Goal: Information Seeking & Learning: Learn about a topic

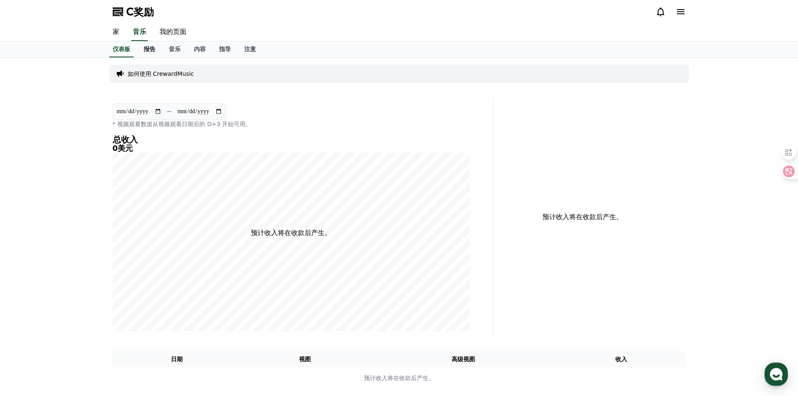
drag, startPoint x: 161, startPoint y: 49, endPoint x: 154, endPoint y: 47, distance: 7.7
click at [161, 49] on link "报告" at bounding box center [149, 49] width 25 height 16
click at [153, 47] on font "报告" at bounding box center [150, 49] width 12 height 7
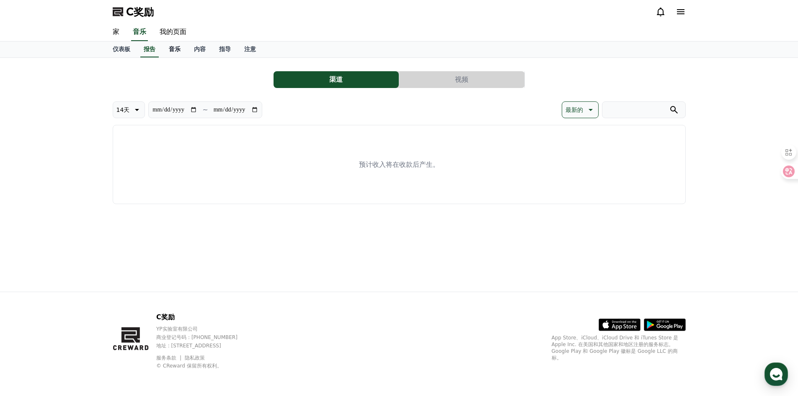
click at [179, 48] on font "音乐" at bounding box center [175, 49] width 12 height 7
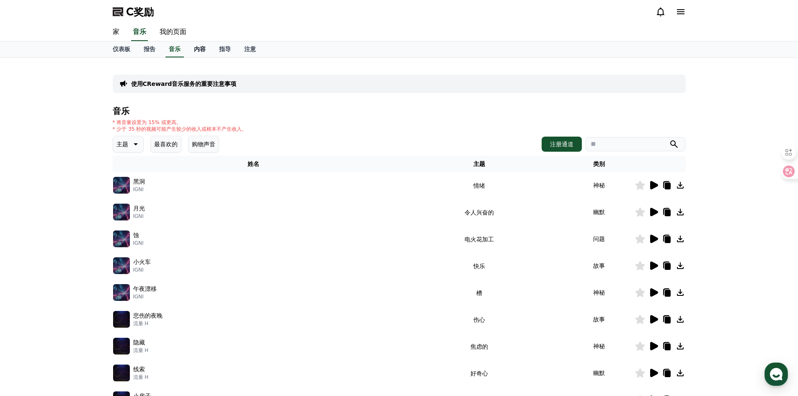
click at [197, 44] on link "内容" at bounding box center [199, 49] width 25 height 16
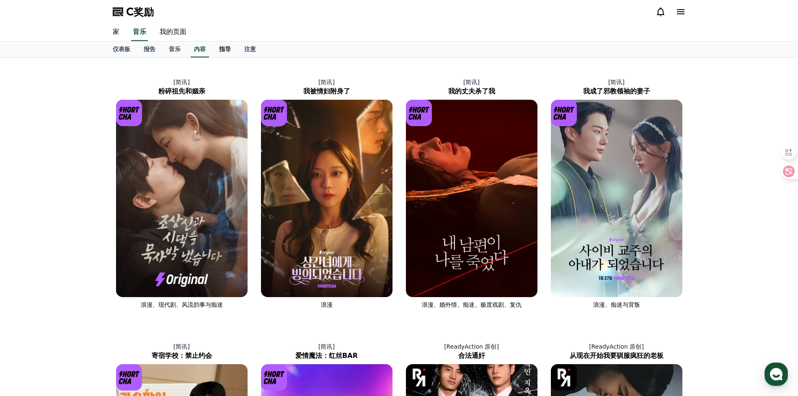
click at [217, 48] on link "指导" at bounding box center [224, 49] width 25 height 16
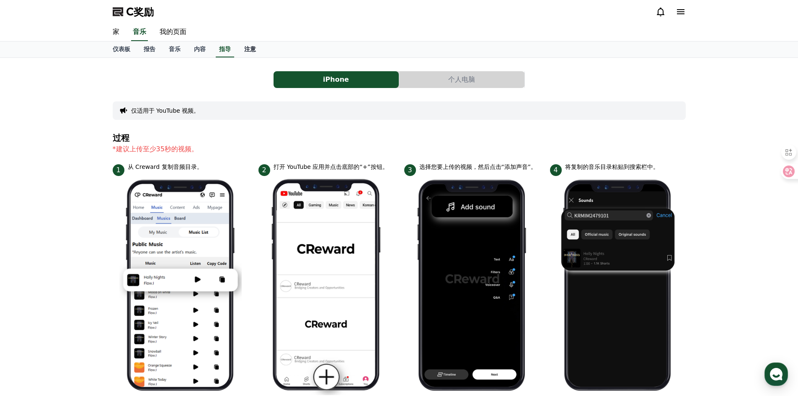
click at [250, 55] on link "注意" at bounding box center [250, 49] width 25 height 16
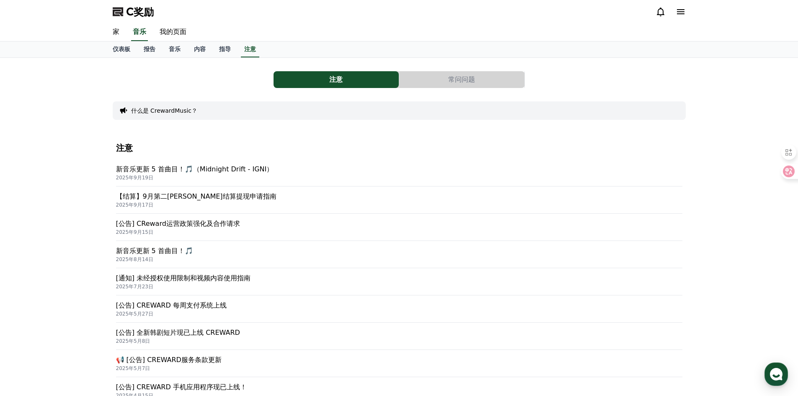
scroll to position [42, 0]
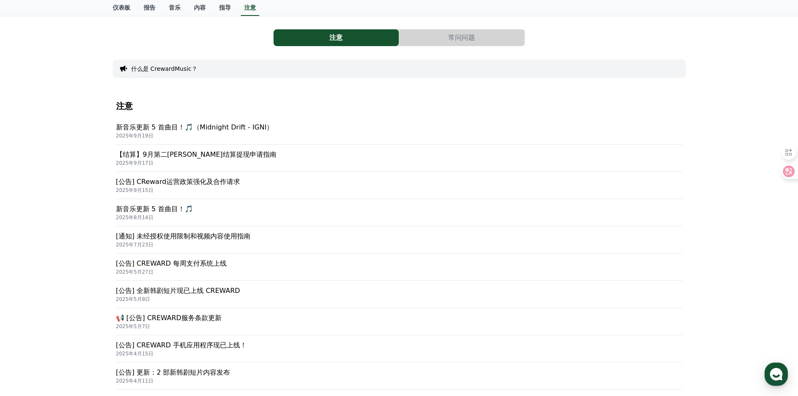
click at [223, 179] on font "[公告] CReward运营政策强化及合作请求" at bounding box center [178, 182] width 124 height 8
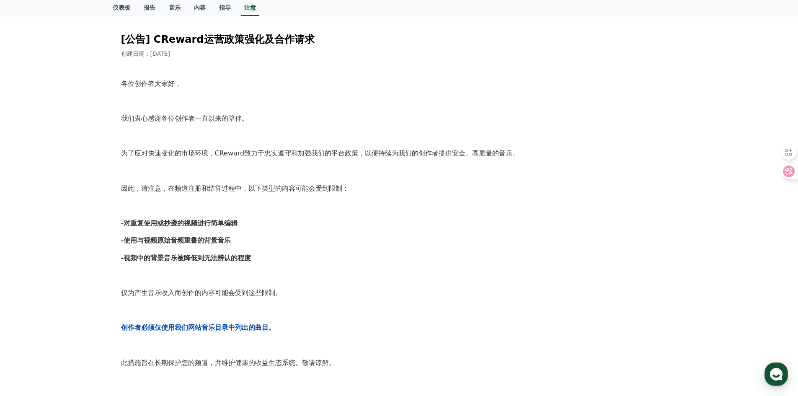
scroll to position [126, 0]
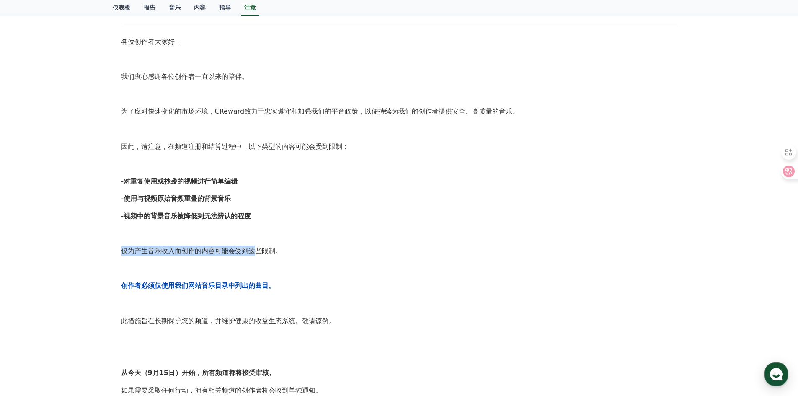
drag, startPoint x: 114, startPoint y: 252, endPoint x: 253, endPoint y: 251, distance: 139.9
click at [253, 251] on div "[公告] CReward运营政策强化及合作请求 创建日期：2025-09-15 各位创作者大家好， 我们衷心感谢各位创作者一直以来的陪伴。 为了应对快速变化的…" at bounding box center [399, 255] width 573 height 558
click at [310, 258] on div "各位创作者大家好， 我们衷心感谢各位创作者一直以来的陪伴。 为了应对快速变化的市场环境，CReward致力于忠实遵守和加强我们的平台政策，以便持续为我们的创作…" at bounding box center [399, 268] width 556 height 464
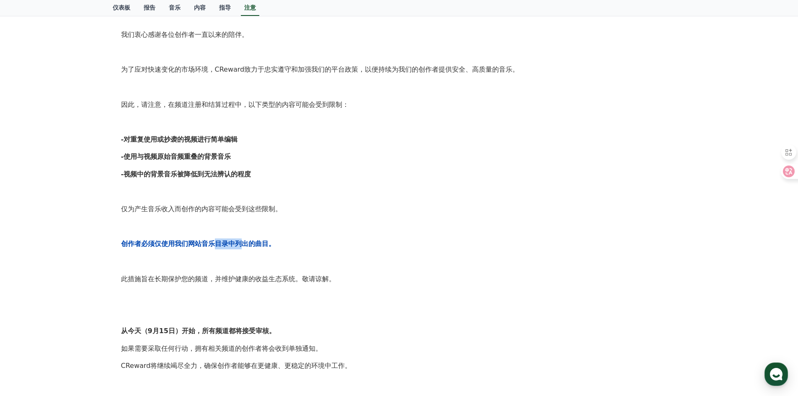
drag, startPoint x: 215, startPoint y: 247, endPoint x: 240, endPoint y: 248, distance: 24.8
click at [240, 248] on p "创作者必须仅使用我们网站音乐目录中列出的曲目。" at bounding box center [399, 243] width 556 height 11
click at [400, 248] on p "创作者必须仅使用我们网站音乐目录中列出的曲目。" at bounding box center [399, 243] width 556 height 11
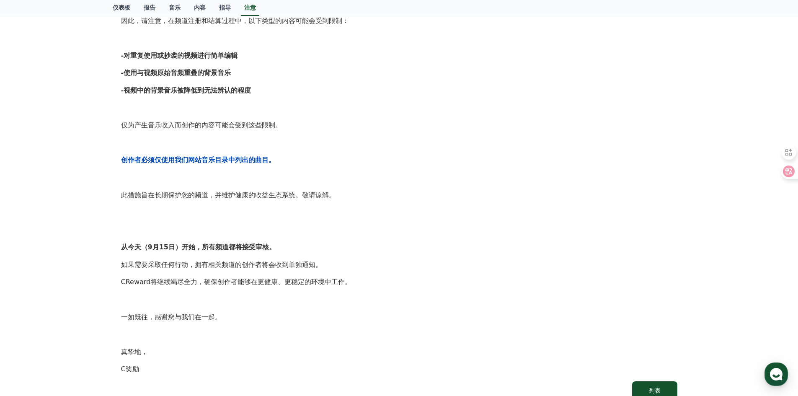
scroll to position [0, 0]
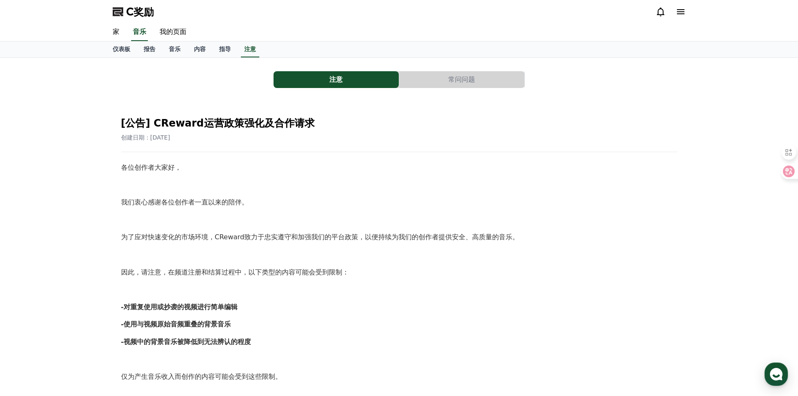
click at [452, 78] on font "常问问题" at bounding box center [461, 79] width 27 height 8
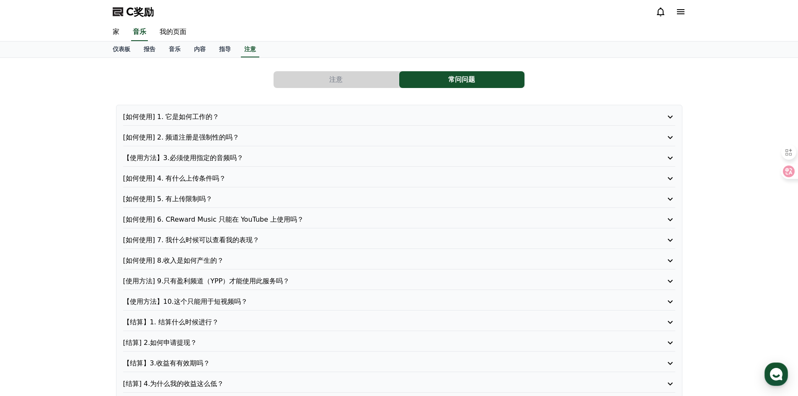
click at [282, 136] on p "[如何使用] 2. 频道注册是强制性的吗？" at bounding box center [377, 137] width 508 height 10
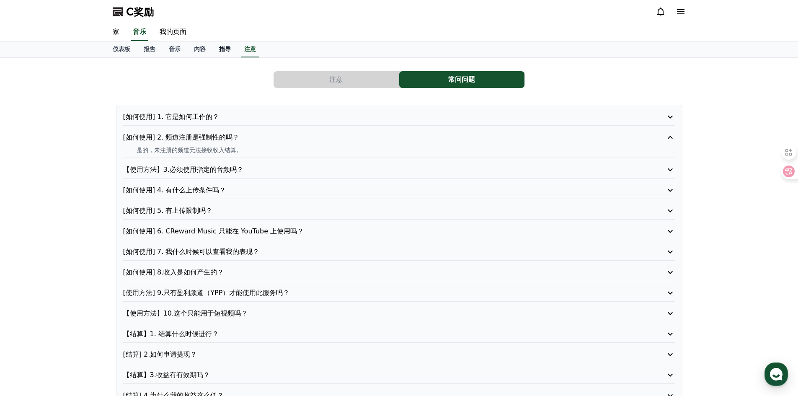
click at [212, 49] on link "指导" at bounding box center [224, 49] width 25 height 16
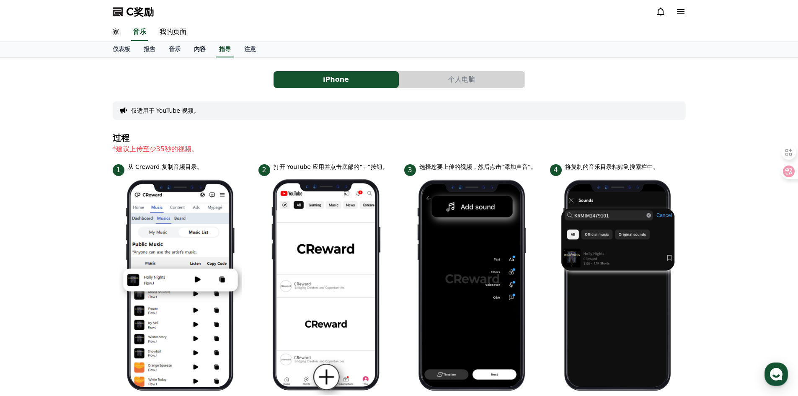
click at [191, 45] on link "内容" at bounding box center [199, 49] width 25 height 16
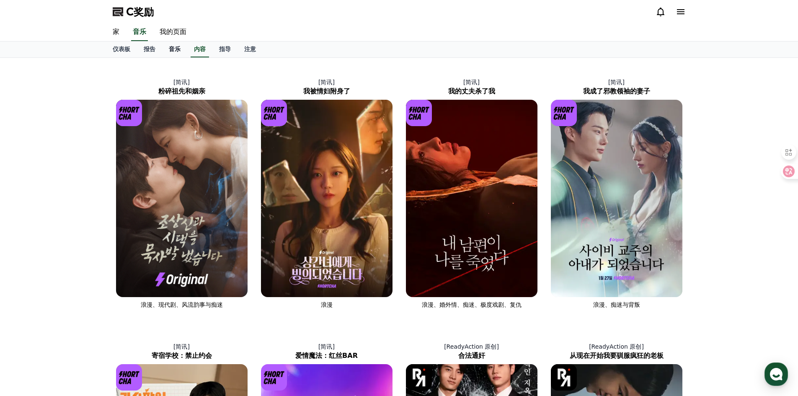
click at [182, 52] on link "音乐" at bounding box center [174, 49] width 25 height 16
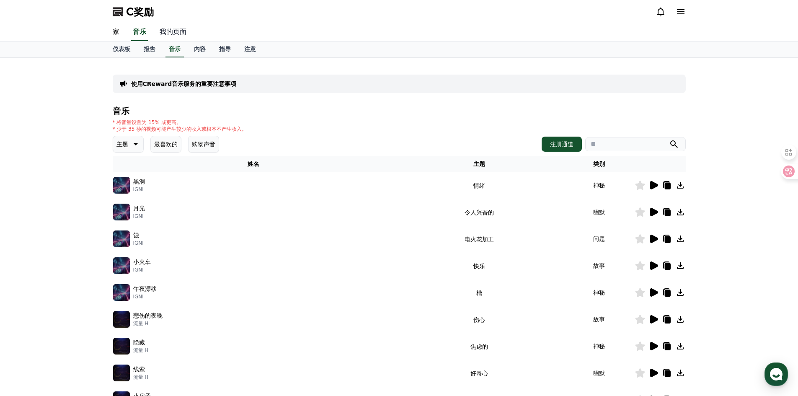
click at [189, 36] on link "我的页面" at bounding box center [173, 32] width 40 height 18
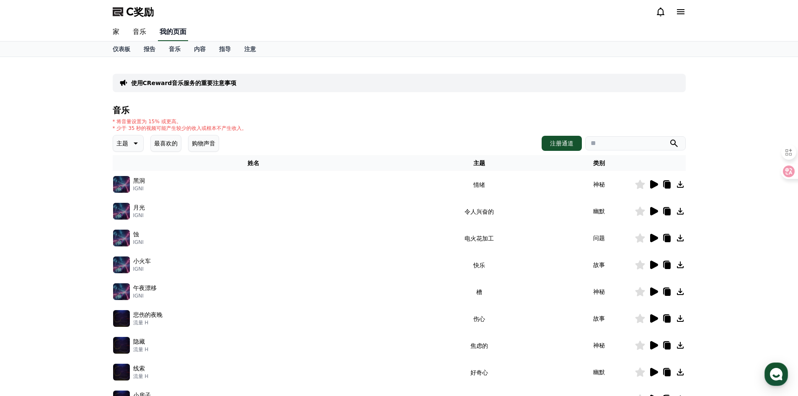
select select "**********"
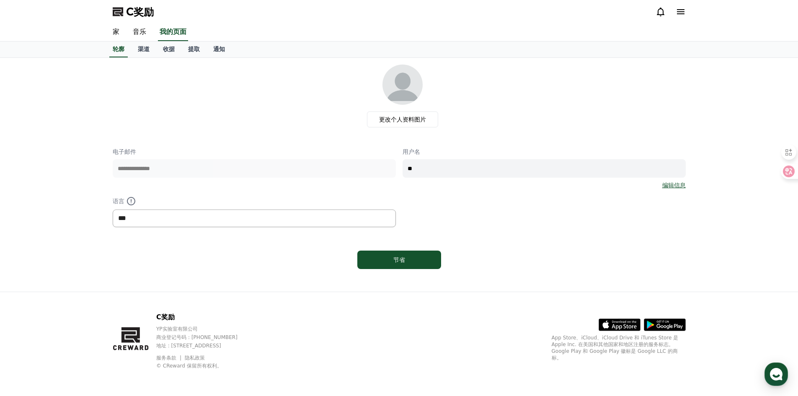
click at [317, 210] on select "*** ** ***" at bounding box center [254, 218] width 283 height 18
click at [303, 217] on select "*** ** ***" at bounding box center [254, 218] width 283 height 18
click at [121, 28] on link "家" at bounding box center [116, 32] width 20 height 18
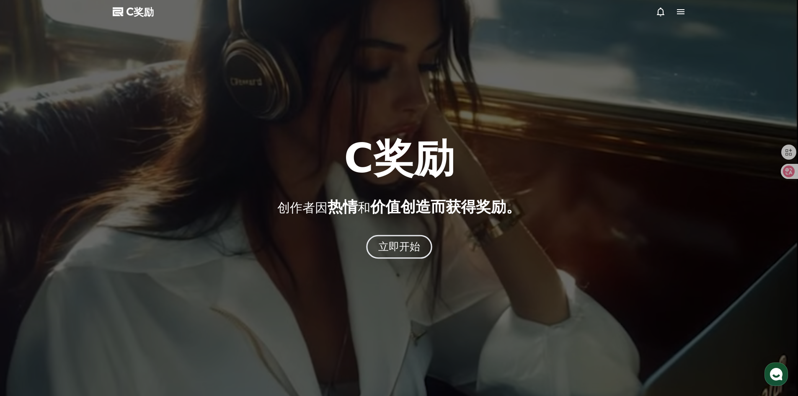
click at [370, 243] on button "立即开始" at bounding box center [399, 247] width 66 height 24
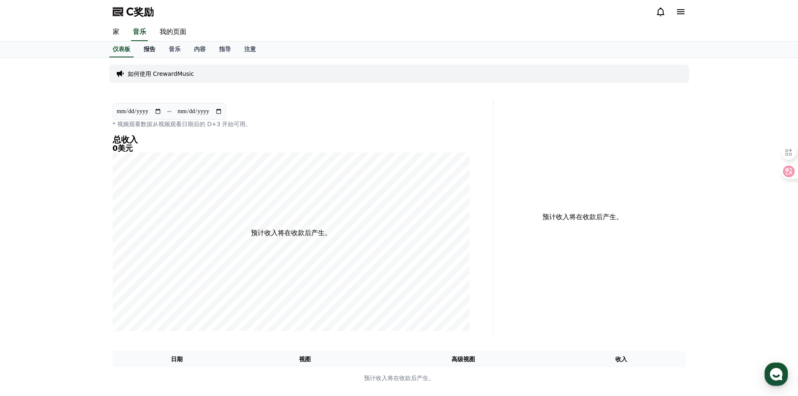
click at [150, 47] on font "报告" at bounding box center [150, 49] width 12 height 7
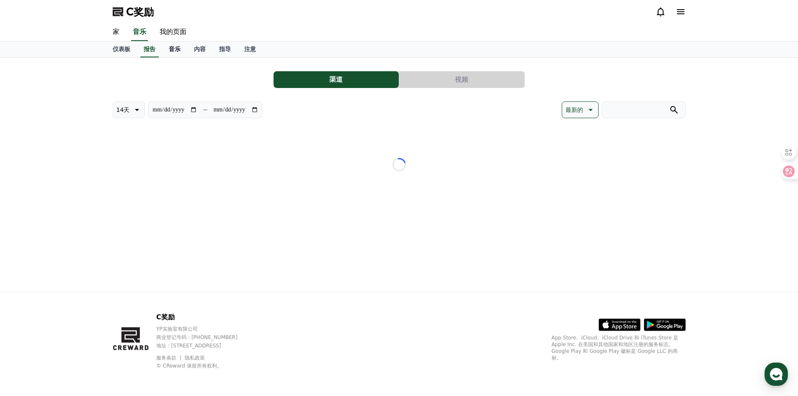
click at [173, 50] on font "音乐" at bounding box center [175, 49] width 12 height 7
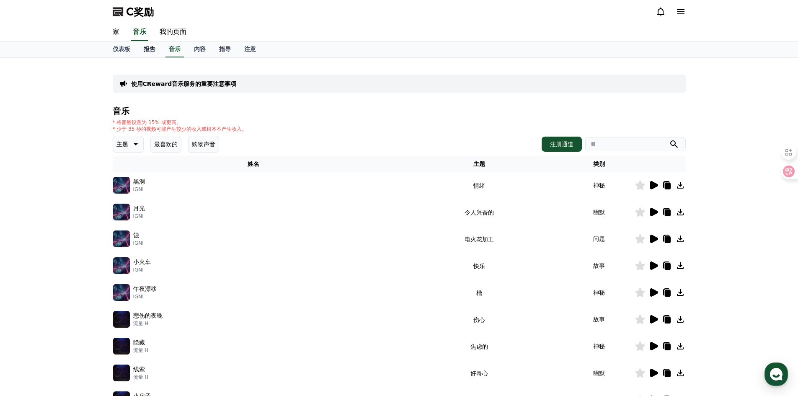
click at [159, 47] on link "报告" at bounding box center [149, 49] width 25 height 16
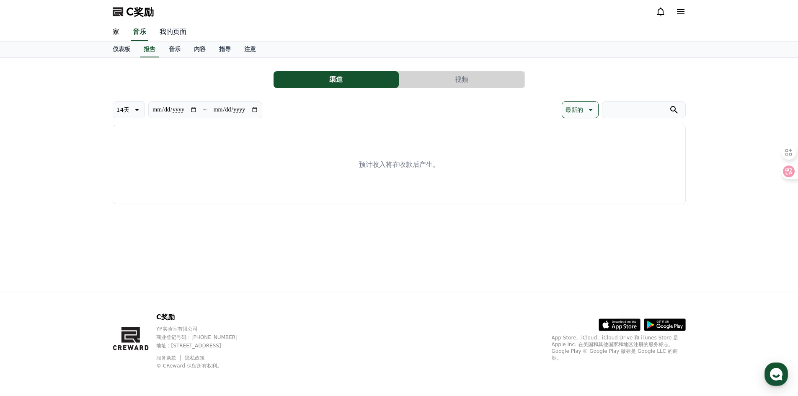
click at [172, 26] on link "我的页面" at bounding box center [173, 32] width 40 height 18
select select "**********"
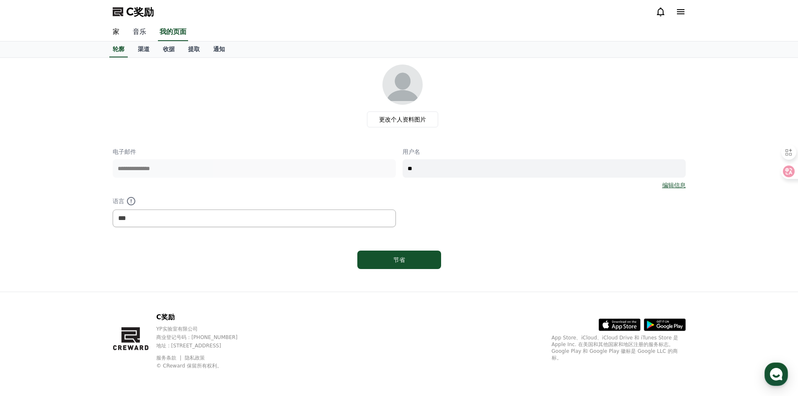
click at [139, 28] on font "音乐" at bounding box center [139, 32] width 13 height 8
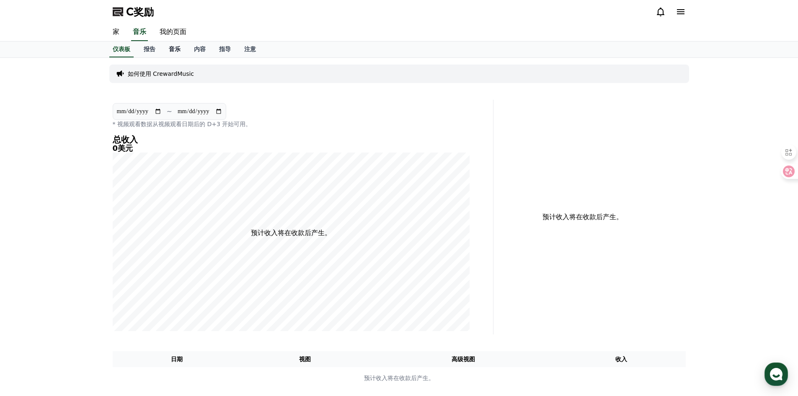
click at [173, 47] on font "音乐" at bounding box center [175, 49] width 12 height 7
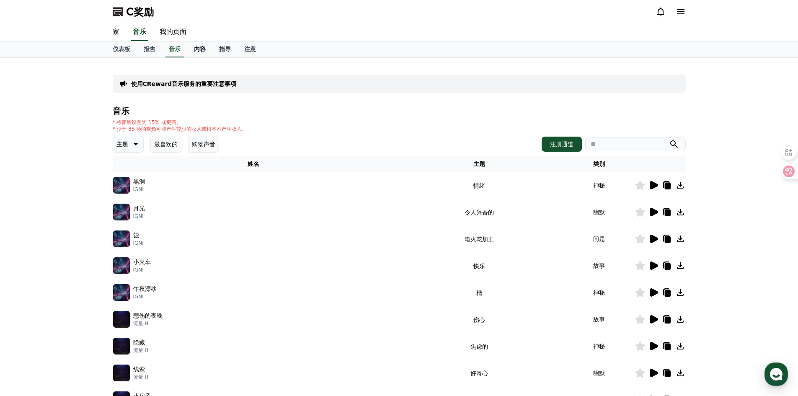
click at [202, 47] on font "内容" at bounding box center [200, 49] width 12 height 7
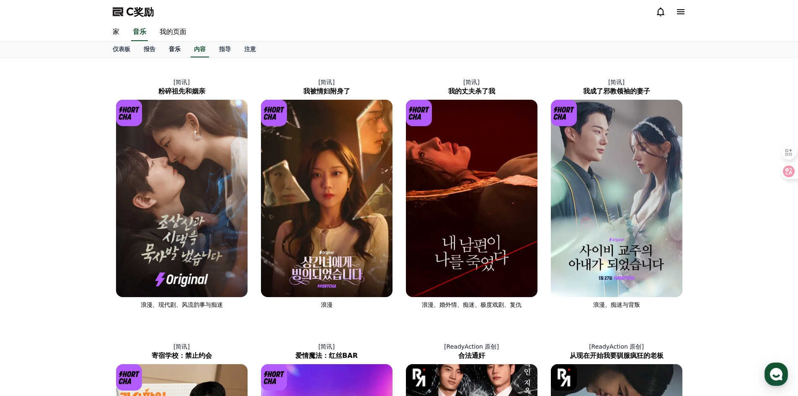
click at [183, 46] on link "音乐" at bounding box center [174, 49] width 25 height 16
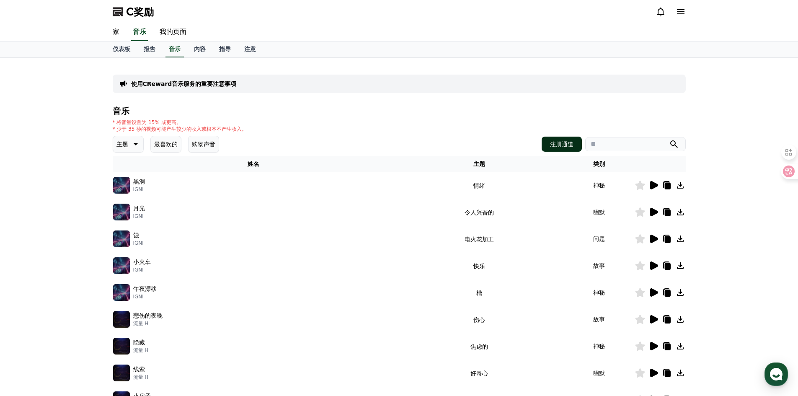
click at [559, 145] on font "注册通道" at bounding box center [561, 144] width 23 height 7
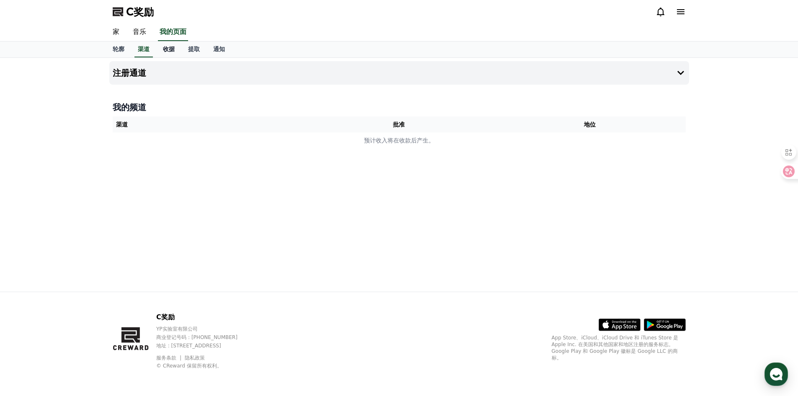
click at [174, 49] on font "收据" at bounding box center [169, 49] width 12 height 7
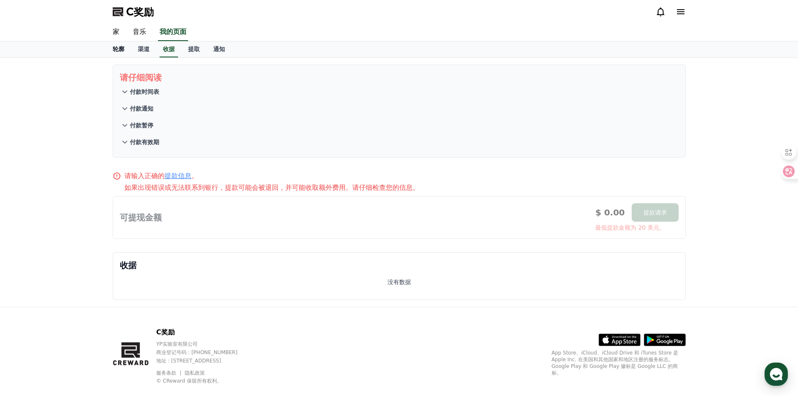
click at [111, 49] on link "轮廓" at bounding box center [118, 49] width 25 height 16
select select "**********"
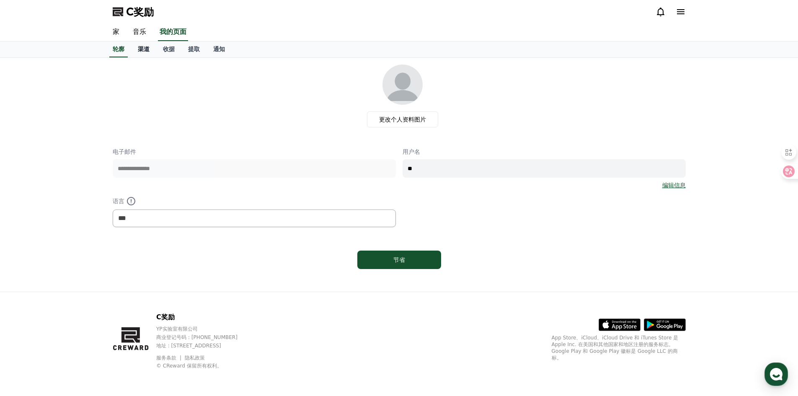
click at [145, 51] on font "渠道" at bounding box center [144, 49] width 12 height 7
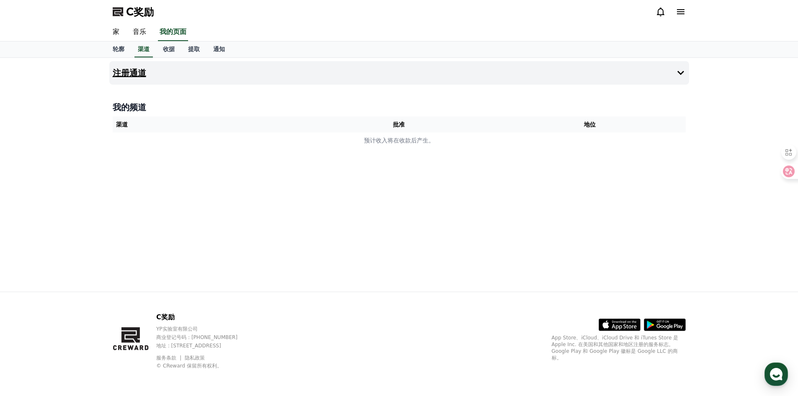
click at [159, 65] on button "注册通道" at bounding box center [399, 72] width 580 height 23
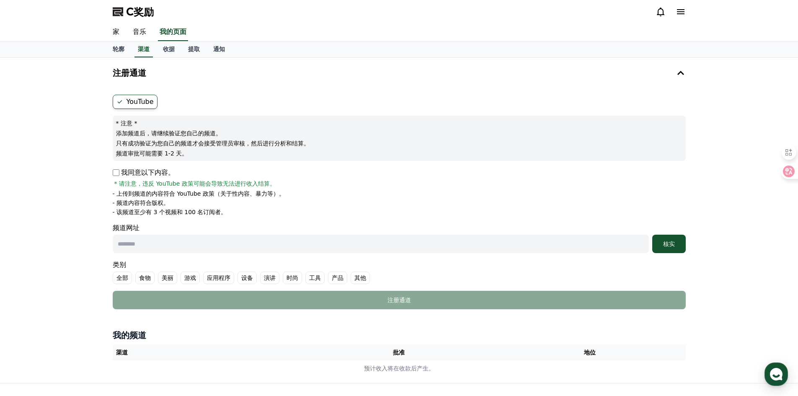
click at [120, 165] on form "YouTube * 注意 * 添加频道后，请继续验证您自己的频道。 只有成功验证为您自己的频道才会接受管理员审核，然后进行分析和结算。 频道审批可能需要 1-…" at bounding box center [399, 202] width 573 height 214
click at [277, 257] on form "YouTube * 注意 * 添加频道后，请继续验证您自己的频道。 只有成功验证为您自己的频道才会接受管理员审核，然后进行分析和结算。 频道审批可能需要 1-…" at bounding box center [399, 202] width 573 height 214
click at [281, 253] on input "text" at bounding box center [381, 244] width 536 height 18
click at [163, 56] on link "收据" at bounding box center [168, 49] width 25 height 16
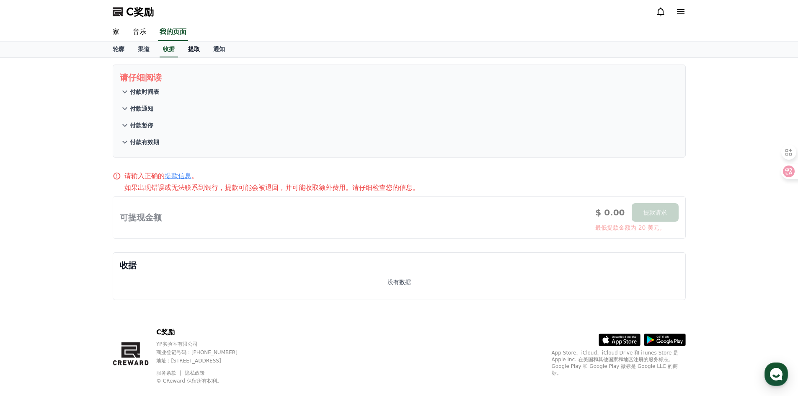
click at [194, 53] on link "提取" at bounding box center [193, 49] width 25 height 16
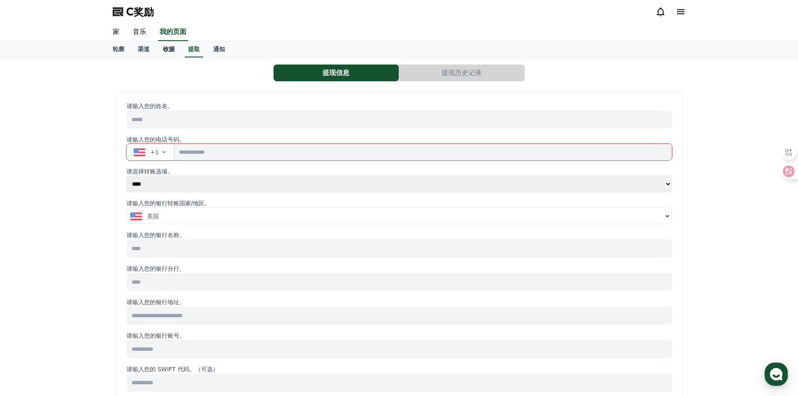
click at [167, 49] on font "收据" at bounding box center [169, 49] width 12 height 7
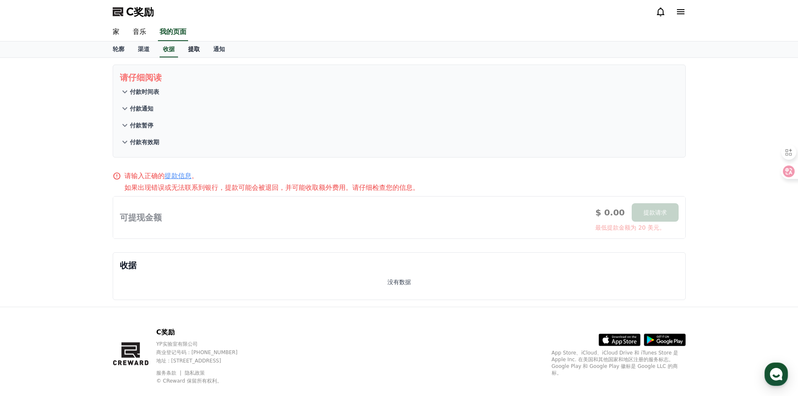
click at [182, 52] on link "提取" at bounding box center [193, 49] width 25 height 16
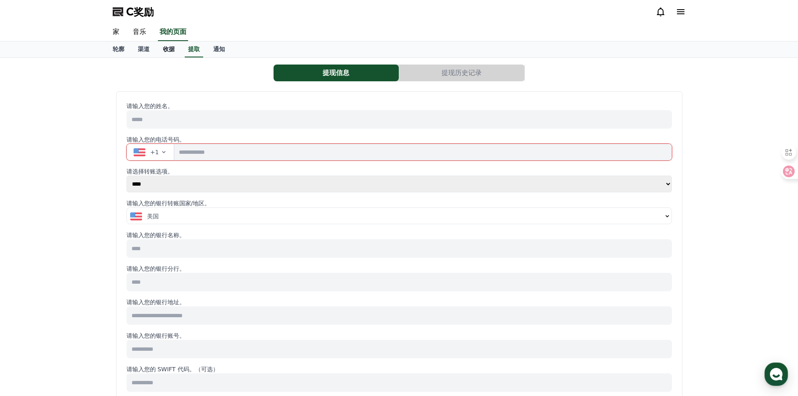
click at [165, 51] on font "收据" at bounding box center [169, 49] width 12 height 7
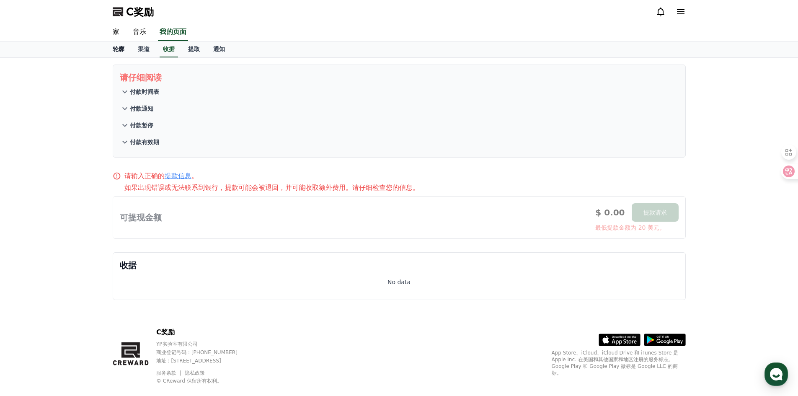
click at [130, 49] on link "轮廓" at bounding box center [118, 49] width 25 height 16
select select "**********"
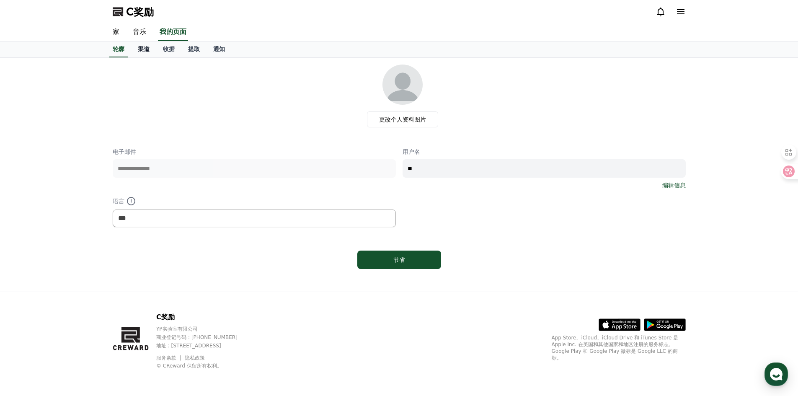
click at [137, 49] on link "渠道" at bounding box center [143, 49] width 25 height 16
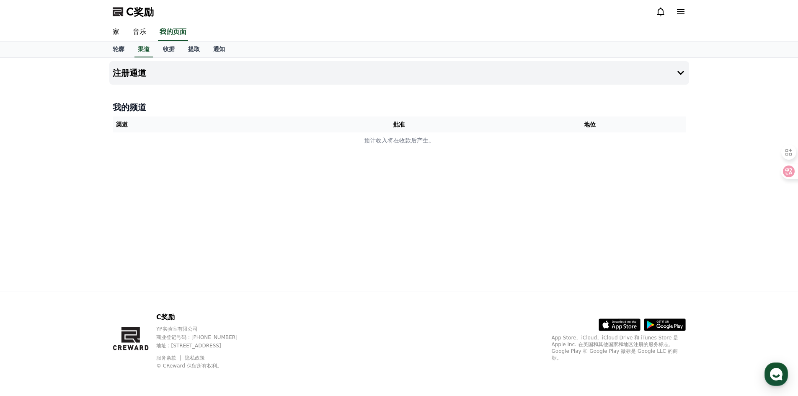
click at [111, 11] on div "C奖励" at bounding box center [399, 11] width 587 height 23
click at [147, 9] on font "C奖励" at bounding box center [140, 12] width 28 height 12
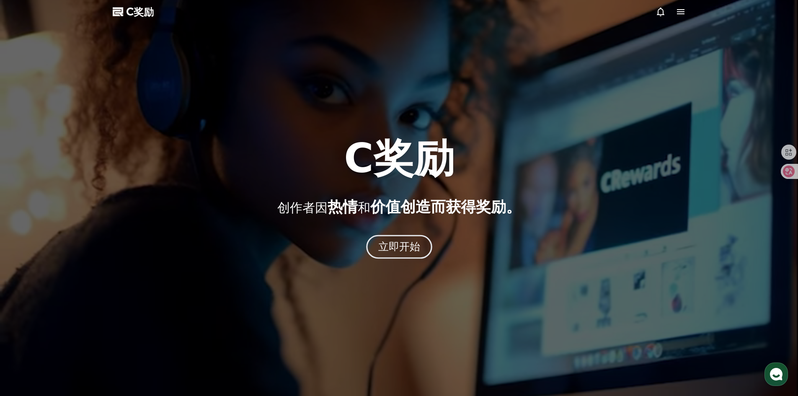
click at [415, 248] on font "立即开始" at bounding box center [399, 246] width 42 height 12
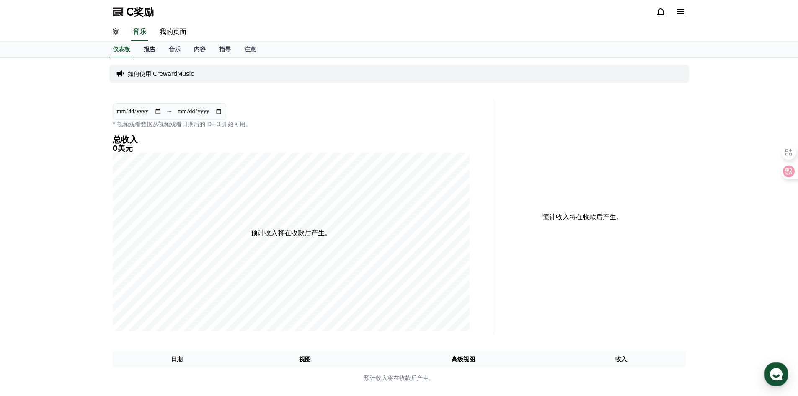
click at [157, 51] on link "报告" at bounding box center [149, 49] width 25 height 16
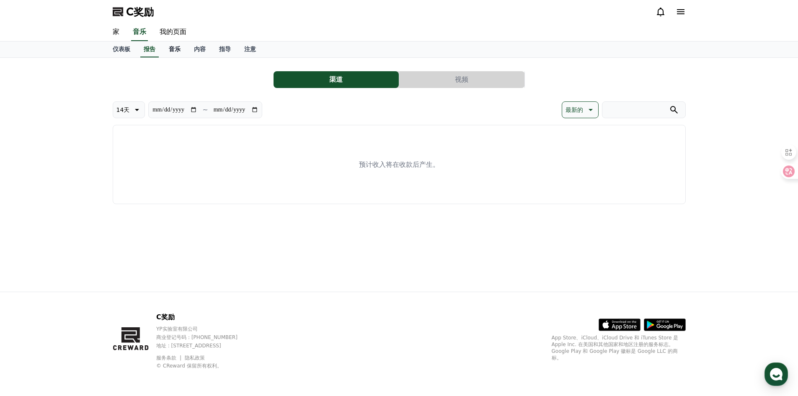
click at [183, 53] on link "音乐" at bounding box center [174, 49] width 25 height 16
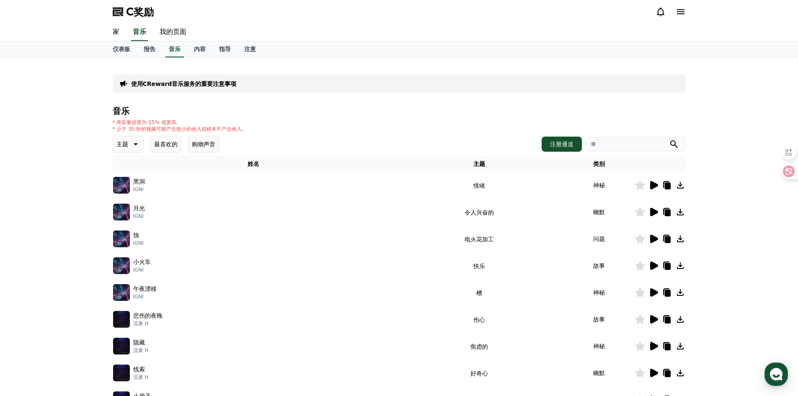
scroll to position [172, 0]
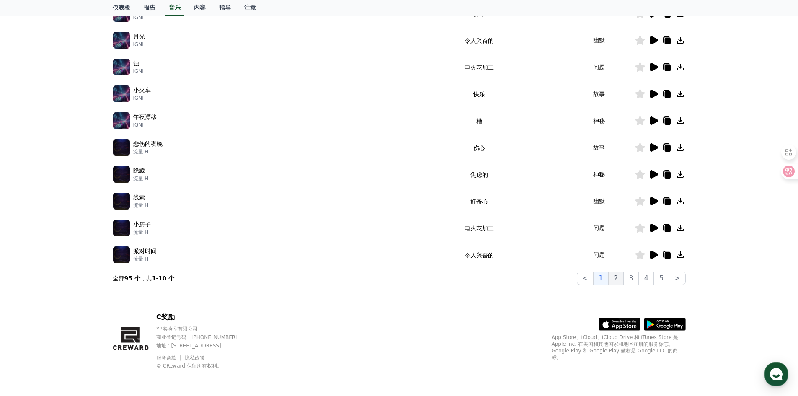
click at [620, 280] on button "2" at bounding box center [615, 277] width 15 height 13
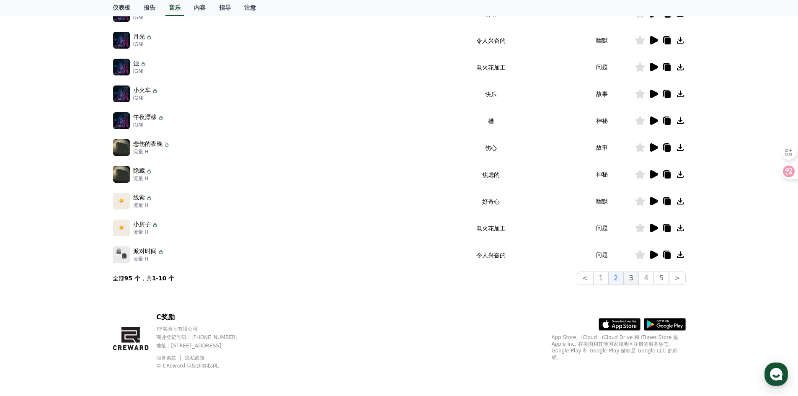
click at [631, 279] on font "3" at bounding box center [631, 278] width 4 height 8
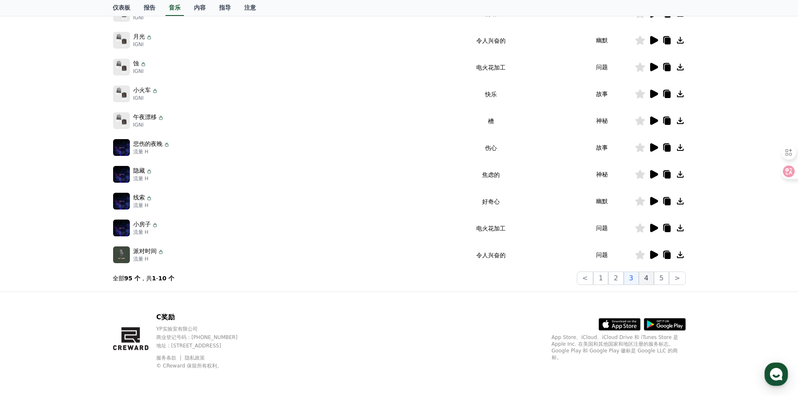
click at [643, 278] on button "4" at bounding box center [646, 277] width 15 height 13
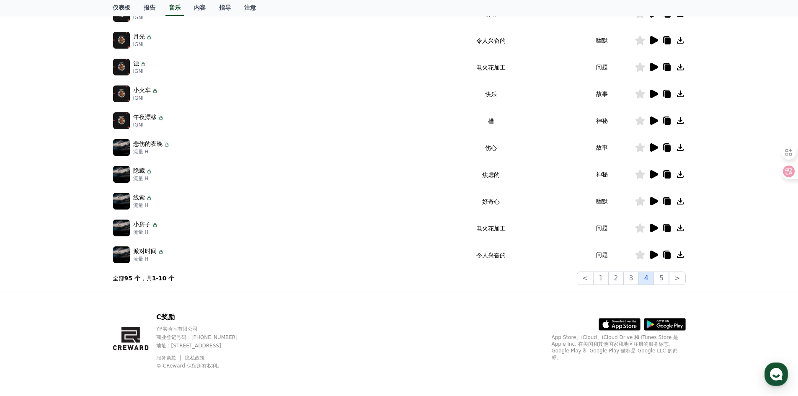
click at [654, 279] on button "4" at bounding box center [646, 277] width 15 height 13
click at [659, 279] on button "5" at bounding box center [661, 277] width 15 height 13
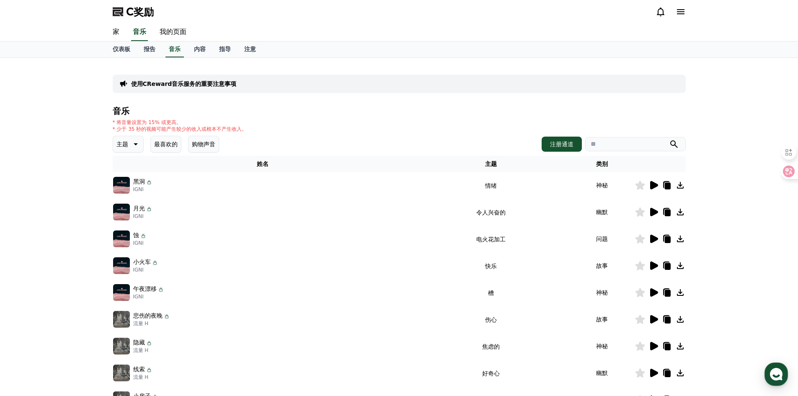
click at [121, 142] on font "主题" at bounding box center [122, 144] width 12 height 7
click at [135, 168] on div "全部 幻想 好奇心 黑暗的 明亮的 爆裂 令人兴奋 捻 雄伟 戏剧性 快乐 情绪 [PERSON_NAME]蒙顿 槽 伤心 蛤 可爱的 接触 焦虑的 漫画" at bounding box center [147, 373] width 67 height 432
click at [128, 168] on font "全部" at bounding box center [123, 166] width 12 height 7
